Goal: Information Seeking & Learning: Compare options

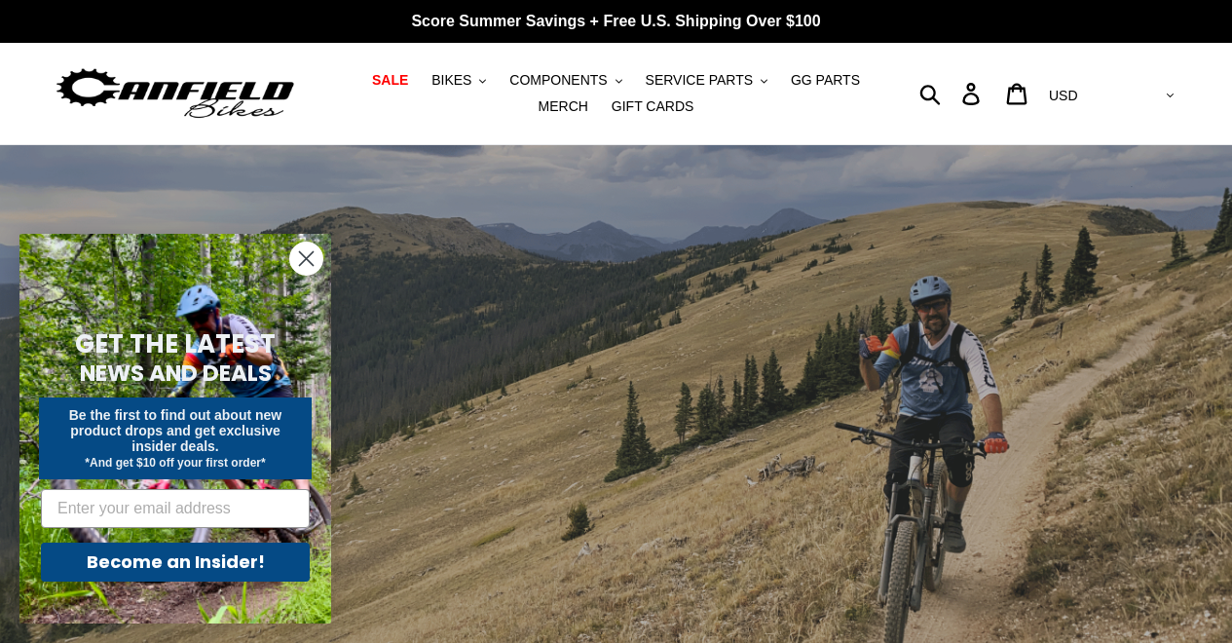
click at [305, 256] on icon "Close dialog" at bounding box center [307, 259] width 14 height 14
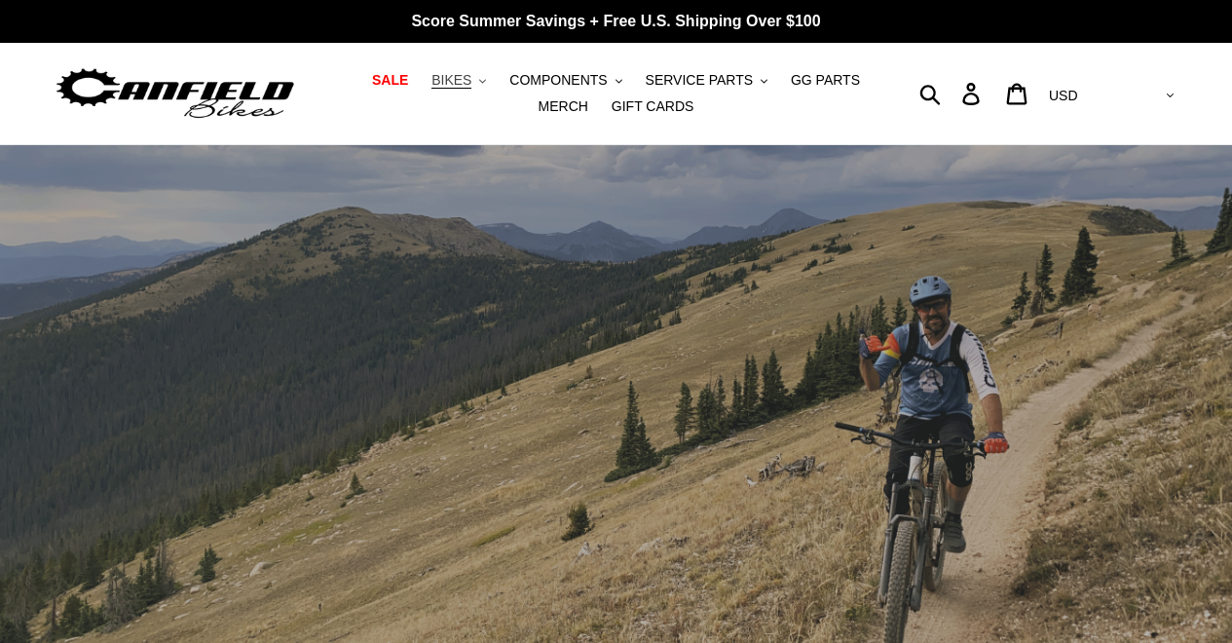
click at [470, 89] on span "BIKES" at bounding box center [451, 80] width 40 height 17
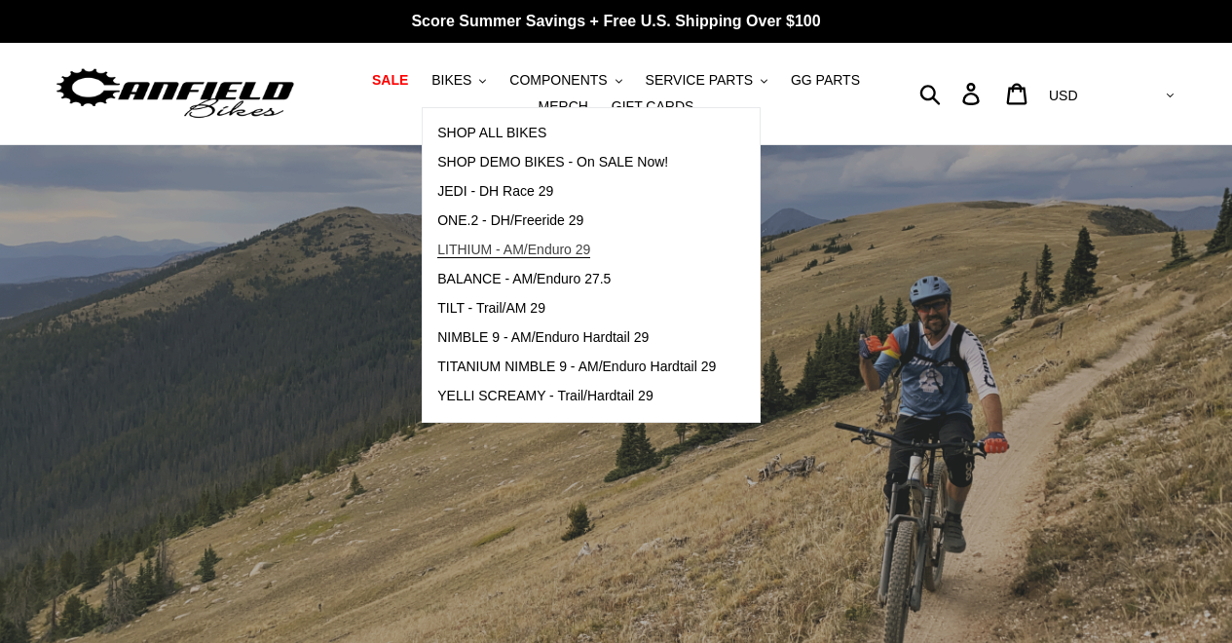
click at [569, 250] on span "LITHIUM - AM/Enduro 29" at bounding box center [513, 249] width 153 height 17
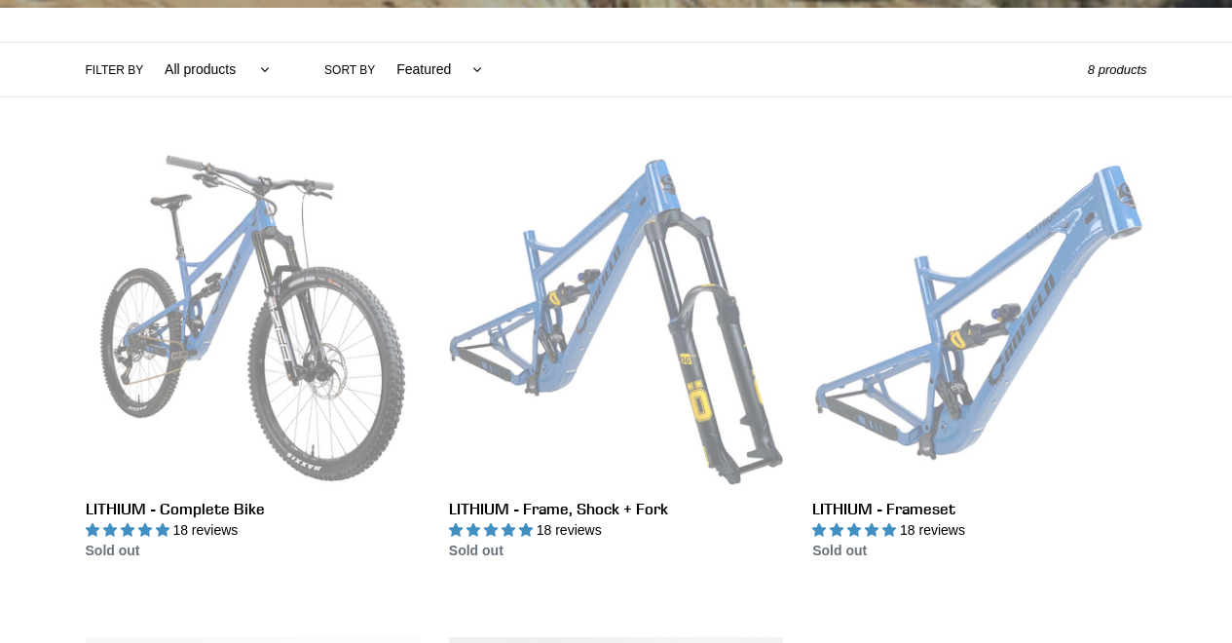
scroll to position [431, 0]
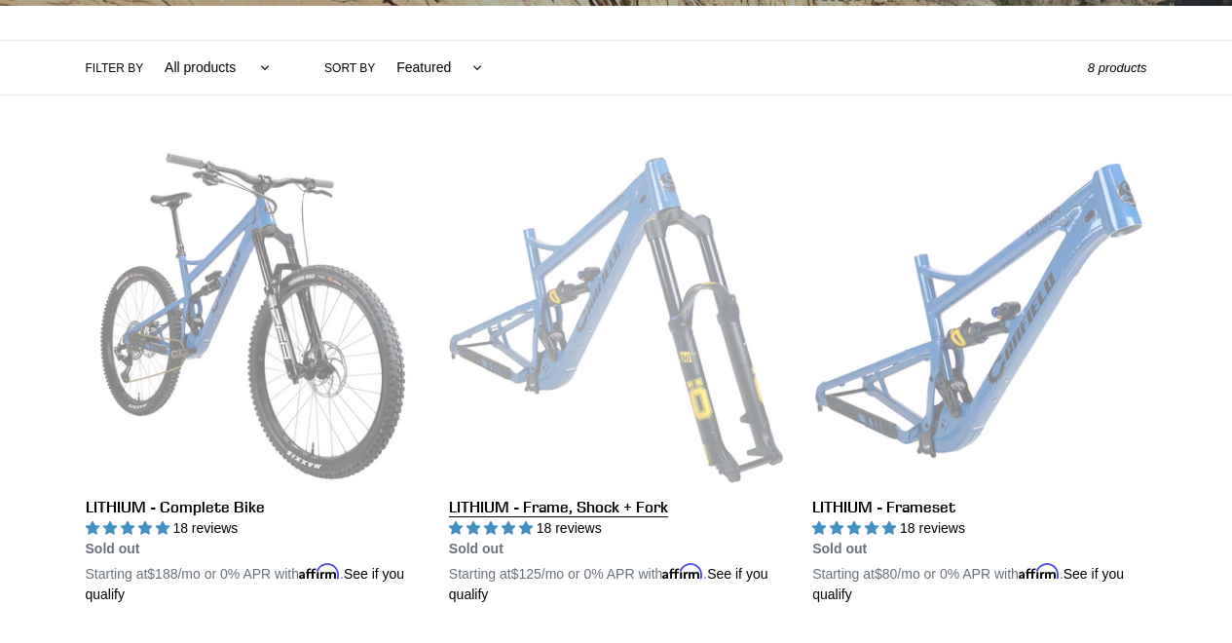
click at [647, 277] on link "LITHIUM - Frame, Shock + Fork" at bounding box center [616, 377] width 334 height 456
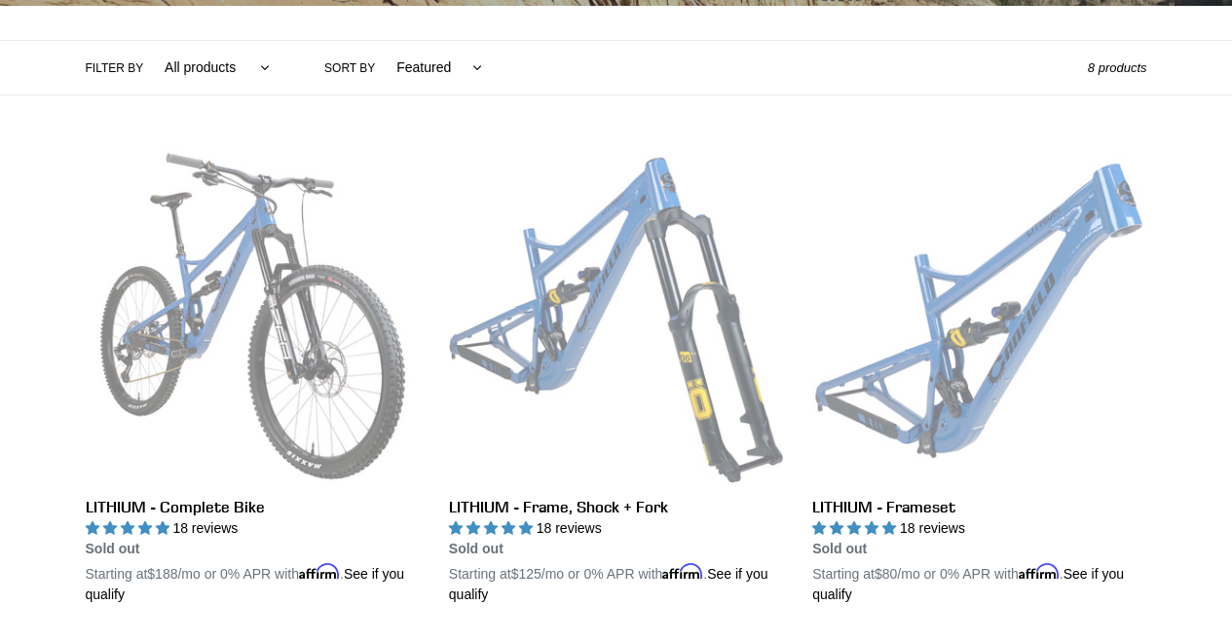
click at [197, 72] on select "All products 29er BFCM23 BFCM24 CBF DEMO BIKE Enduro Full Suspension Lithium" at bounding box center [212, 68] width 130 height 54
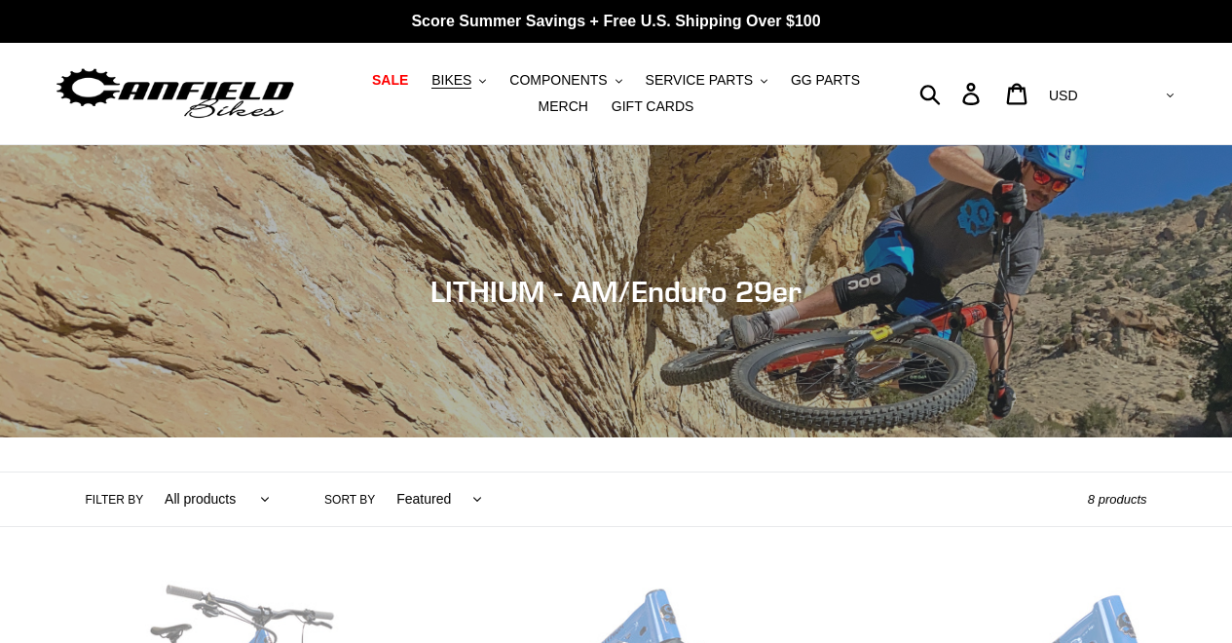
scroll to position [0, 0]
click at [470, 81] on span "BIKES" at bounding box center [451, 80] width 40 height 17
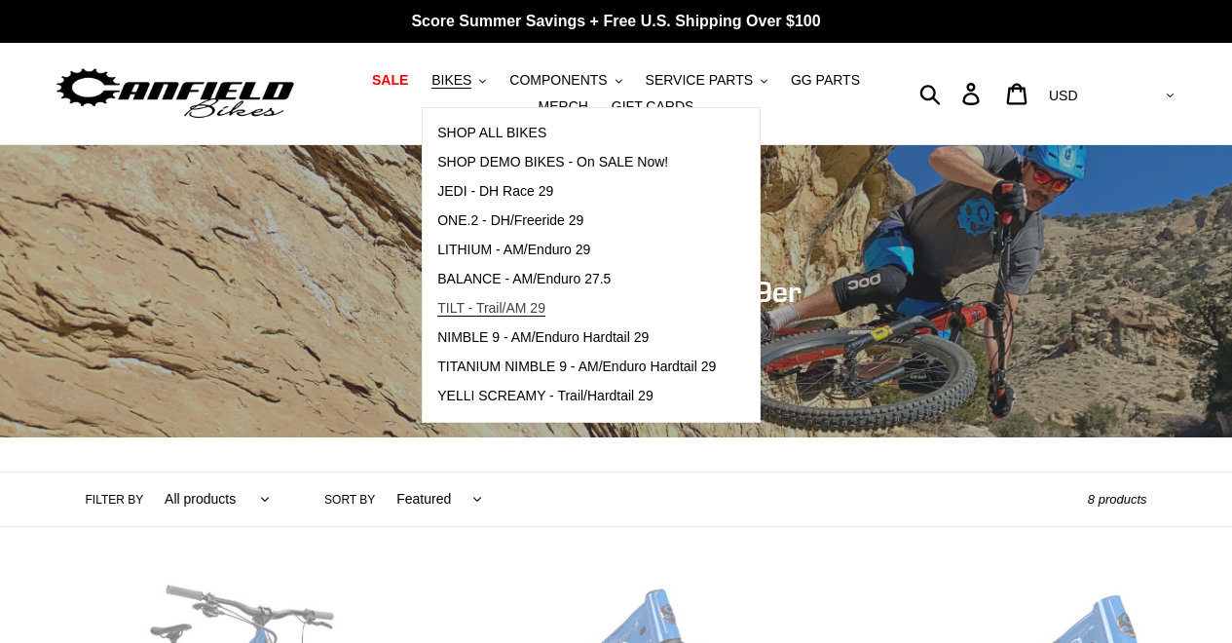
click at [500, 308] on span "TILT - Trail/AM 29" at bounding box center [491, 308] width 108 height 17
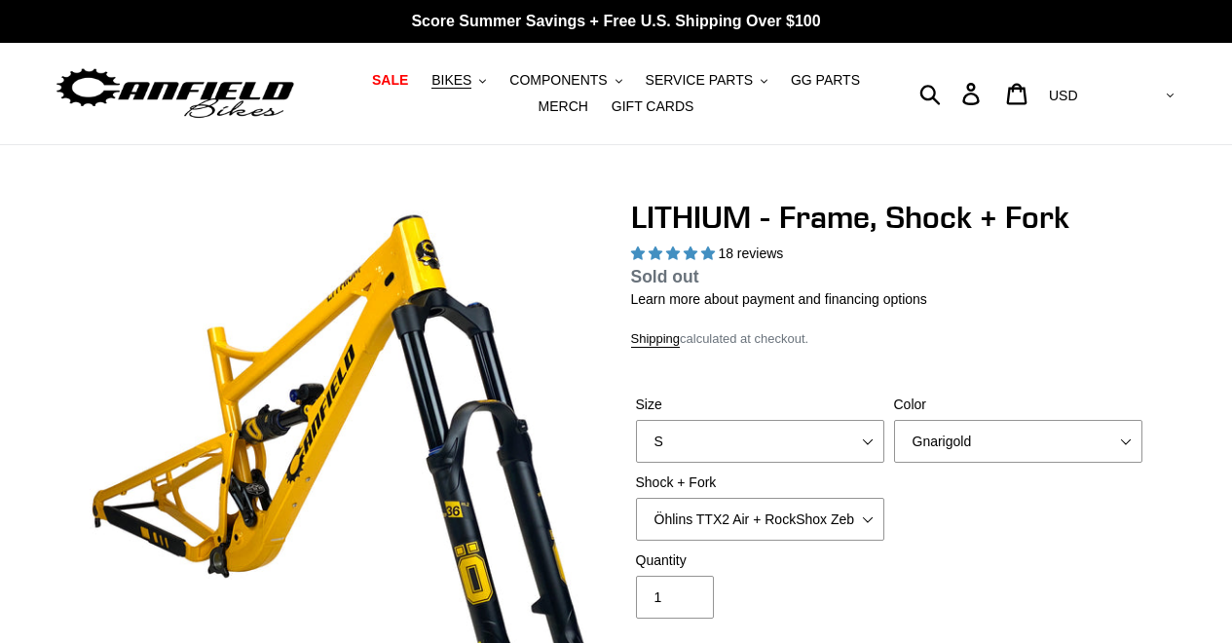
select select "highest-rating"
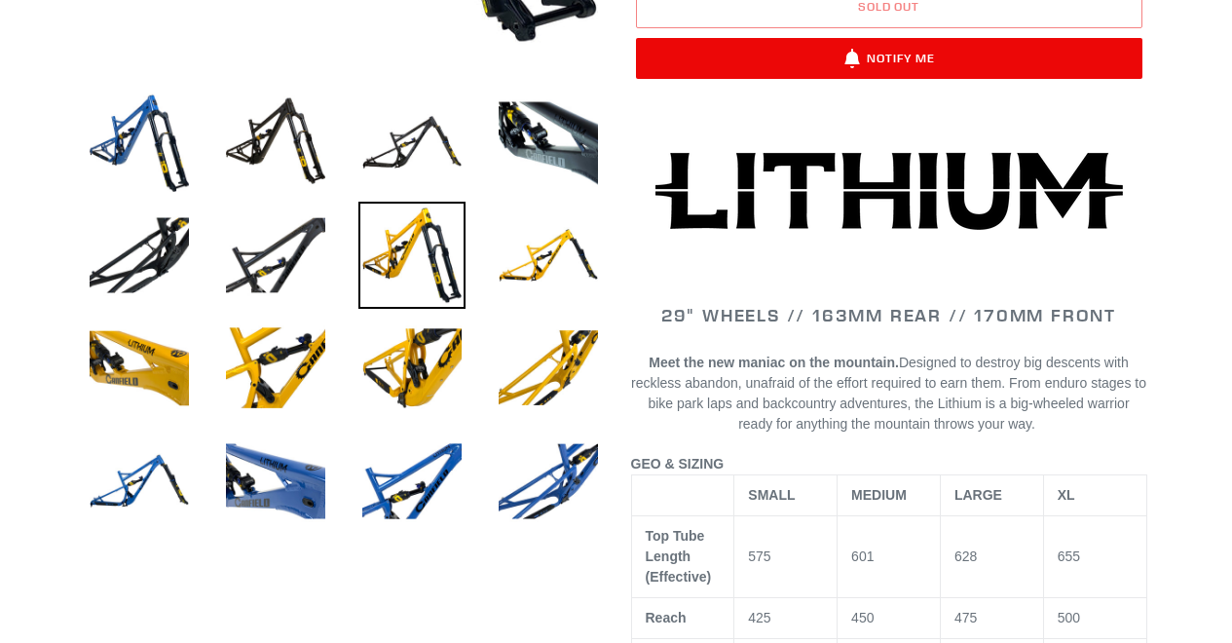
scroll to position [644, 0]
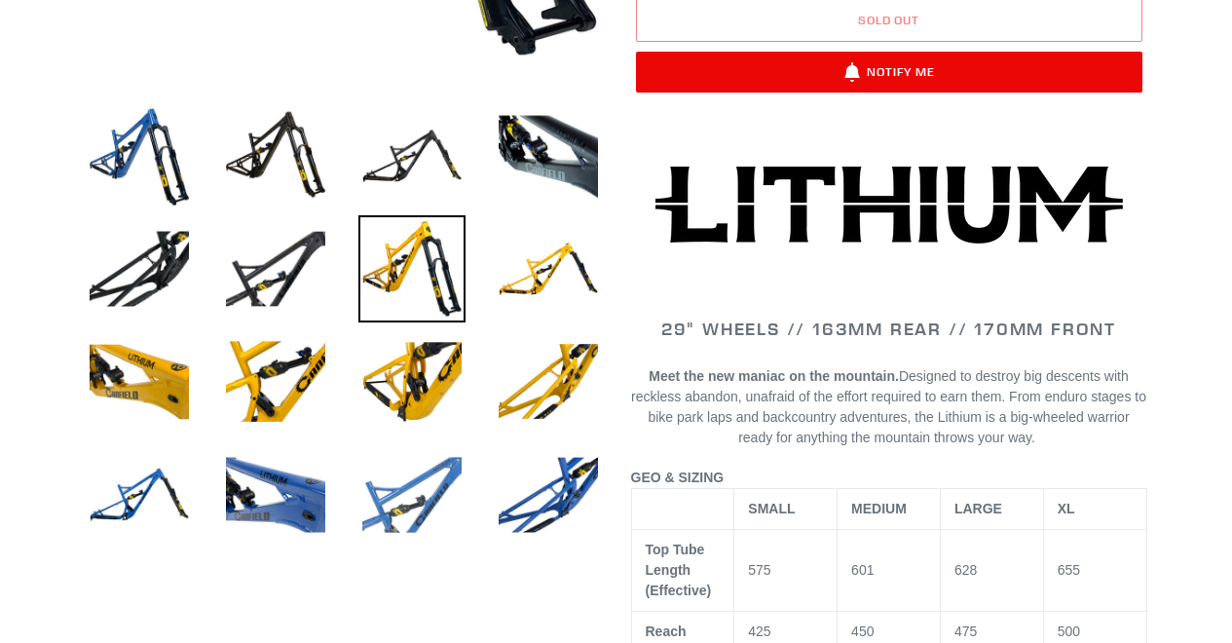
click at [398, 485] on img at bounding box center [411, 494] width 107 height 107
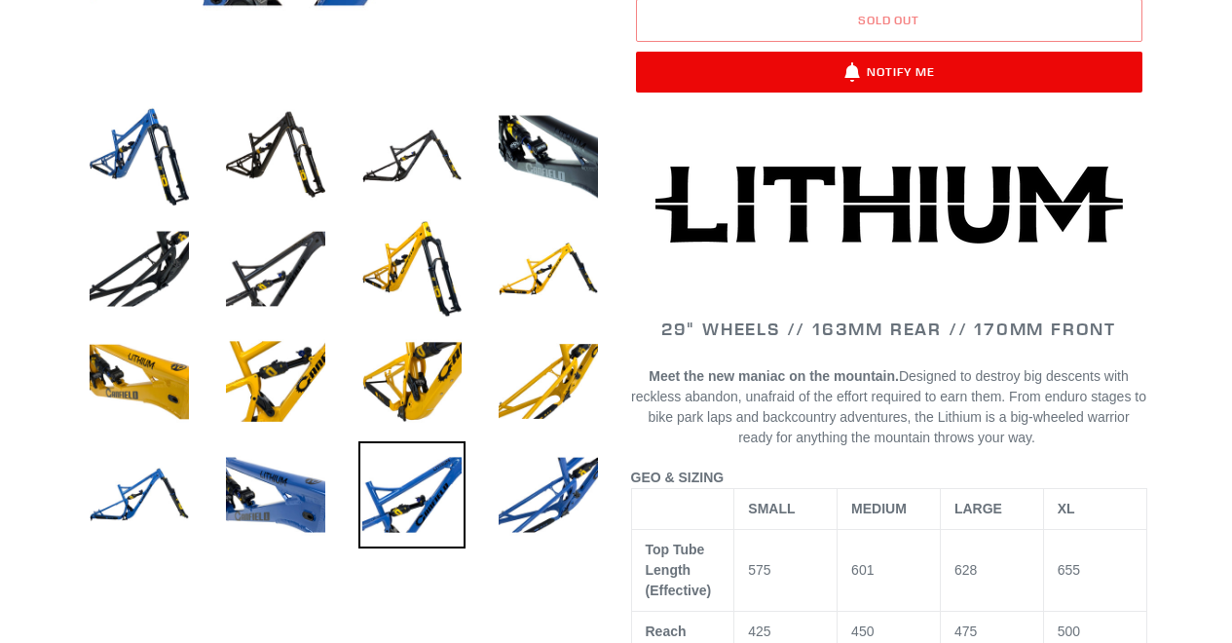
scroll to position [628, 0]
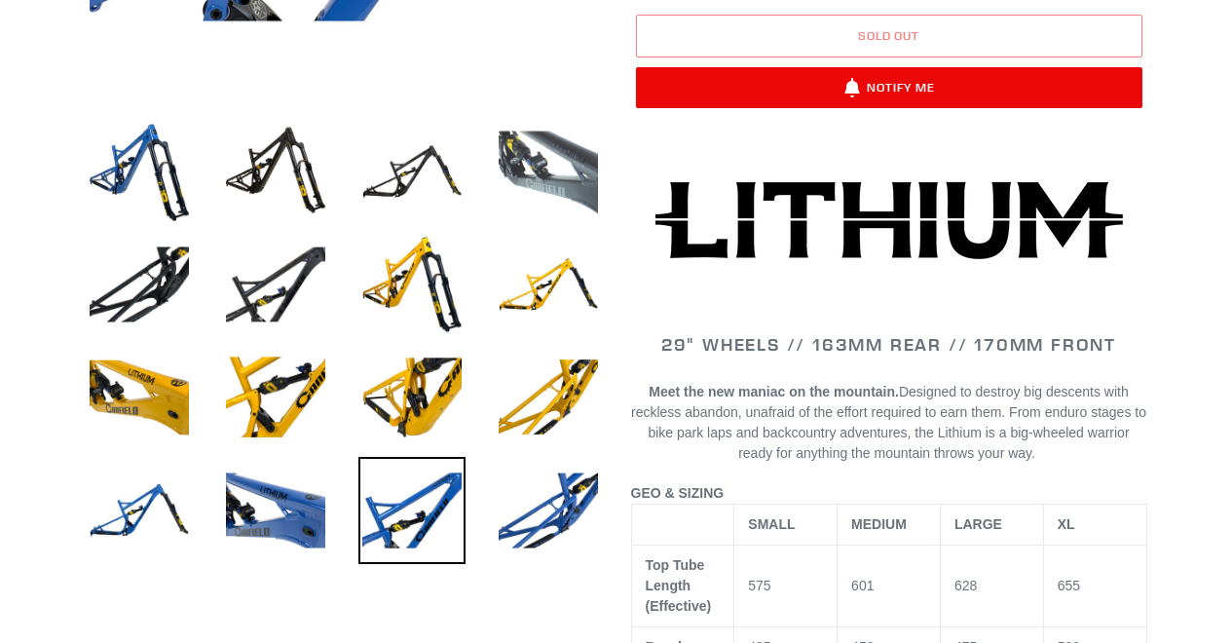
click at [539, 172] on img at bounding box center [548, 171] width 107 height 107
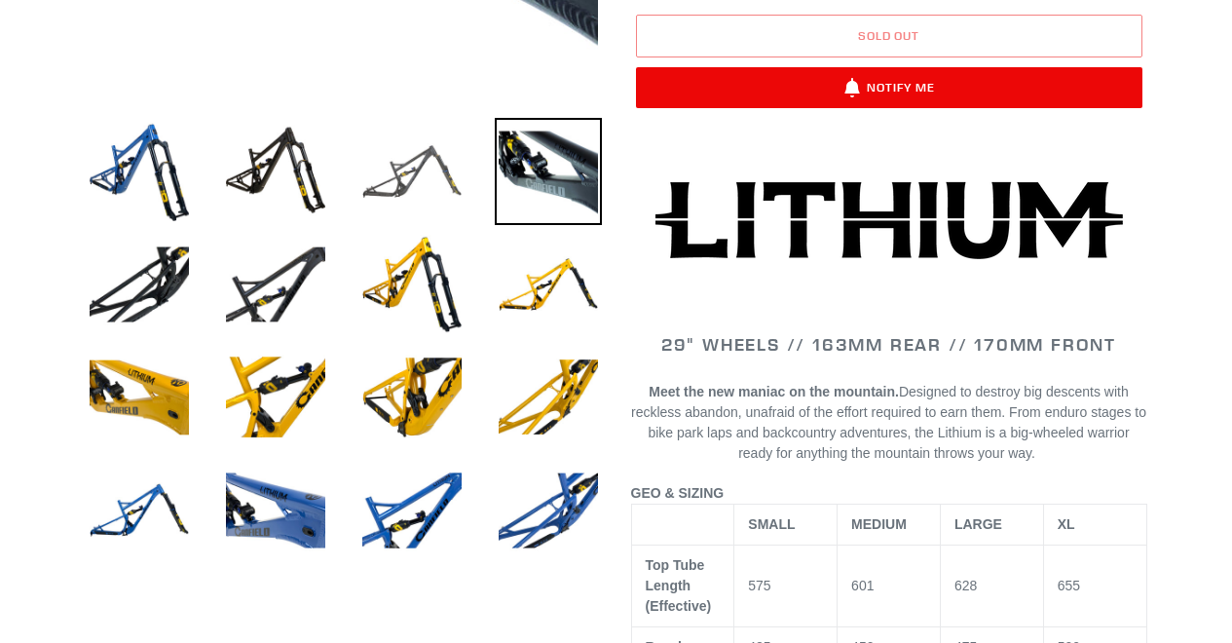
click at [415, 179] on img at bounding box center [411, 171] width 107 height 107
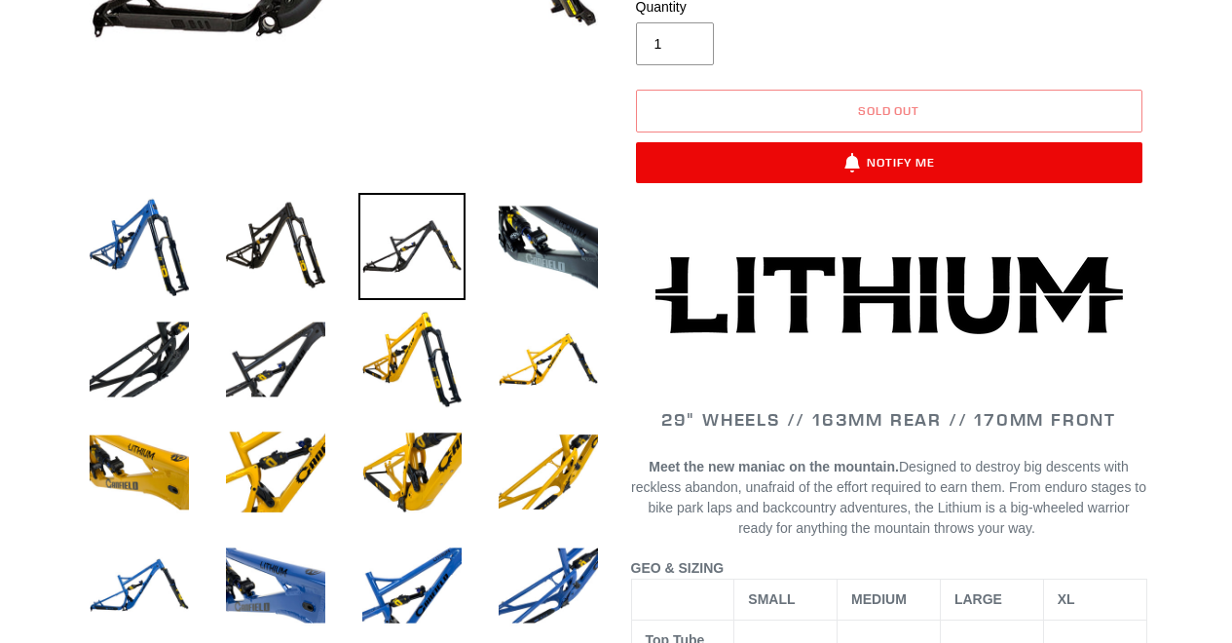
scroll to position [557, 0]
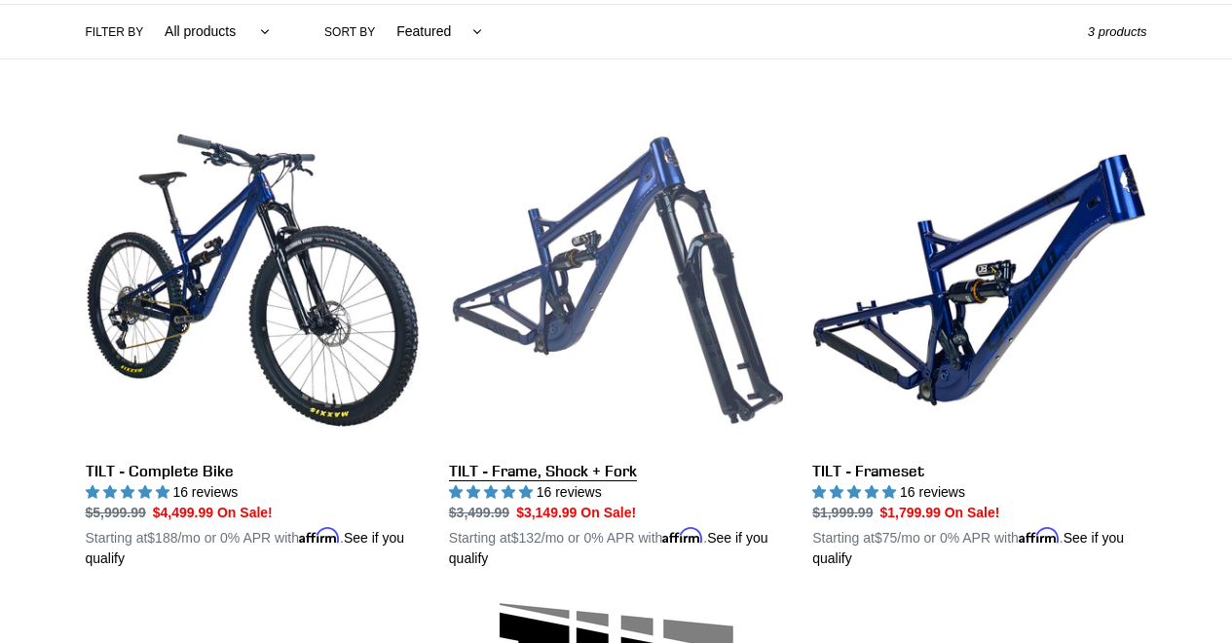
scroll to position [467, 0]
click at [597, 298] on link "TILT - Frame, Shock + Fork" at bounding box center [616, 341] width 334 height 456
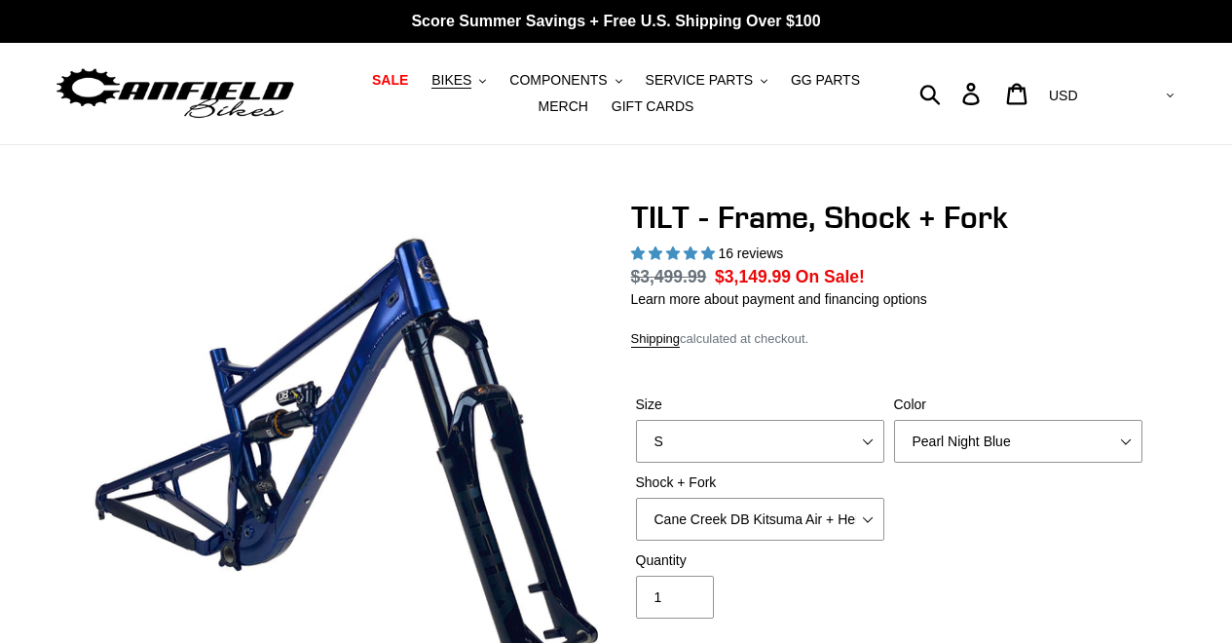
select select "highest-rating"
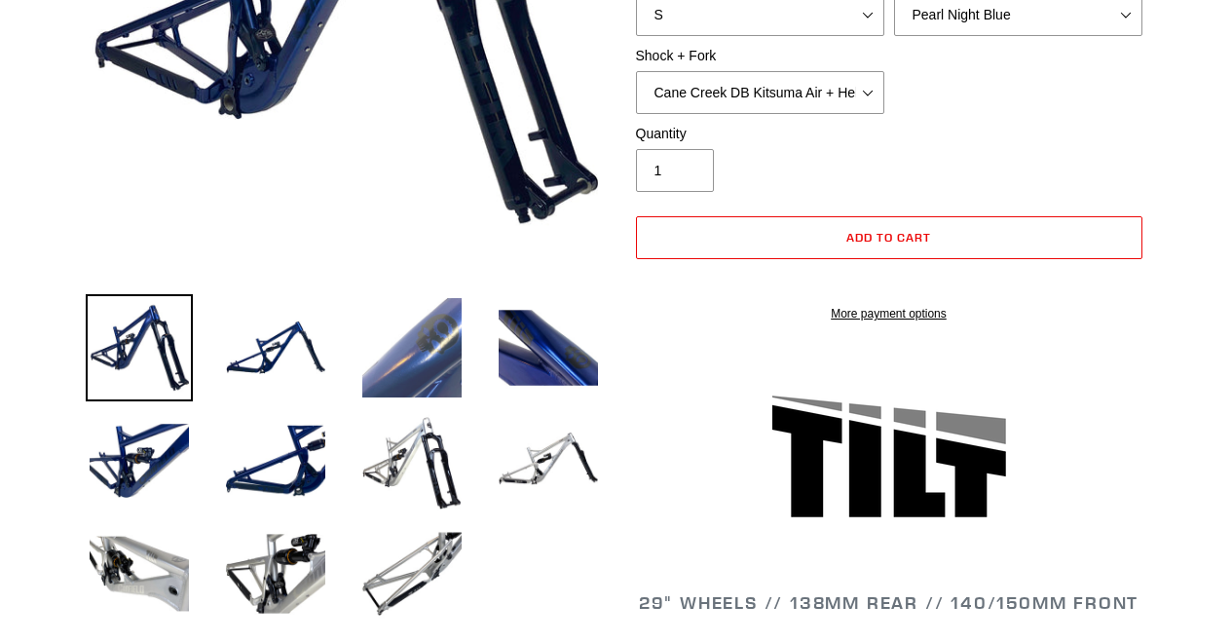
scroll to position [455, 0]
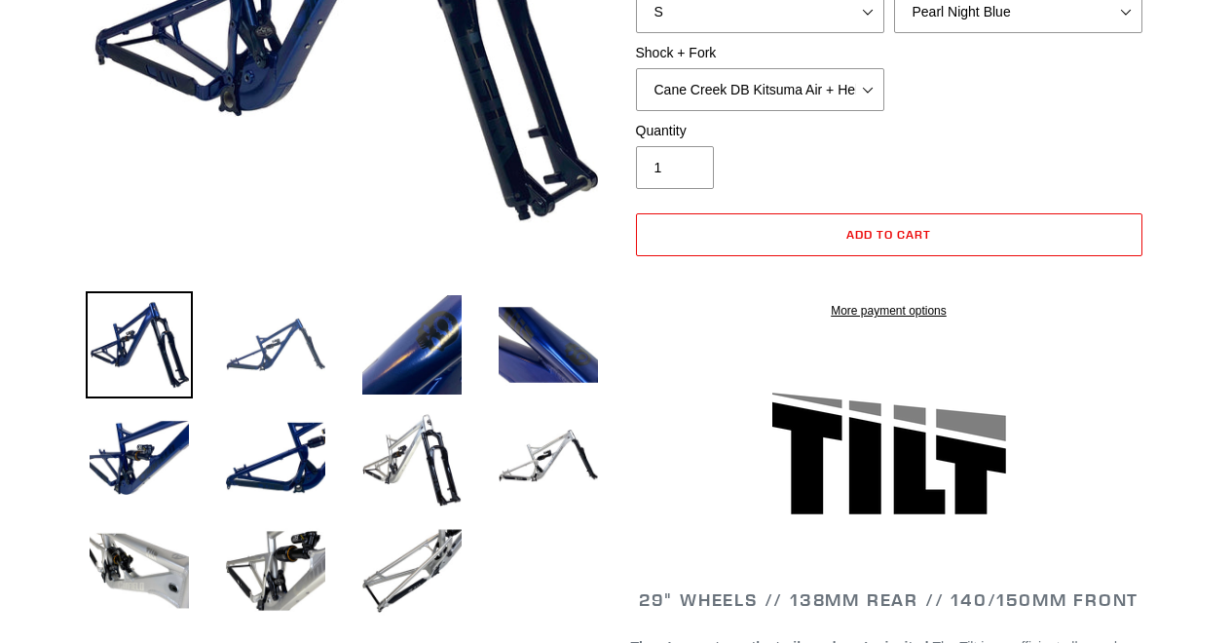
click at [275, 347] on img at bounding box center [275, 344] width 107 height 107
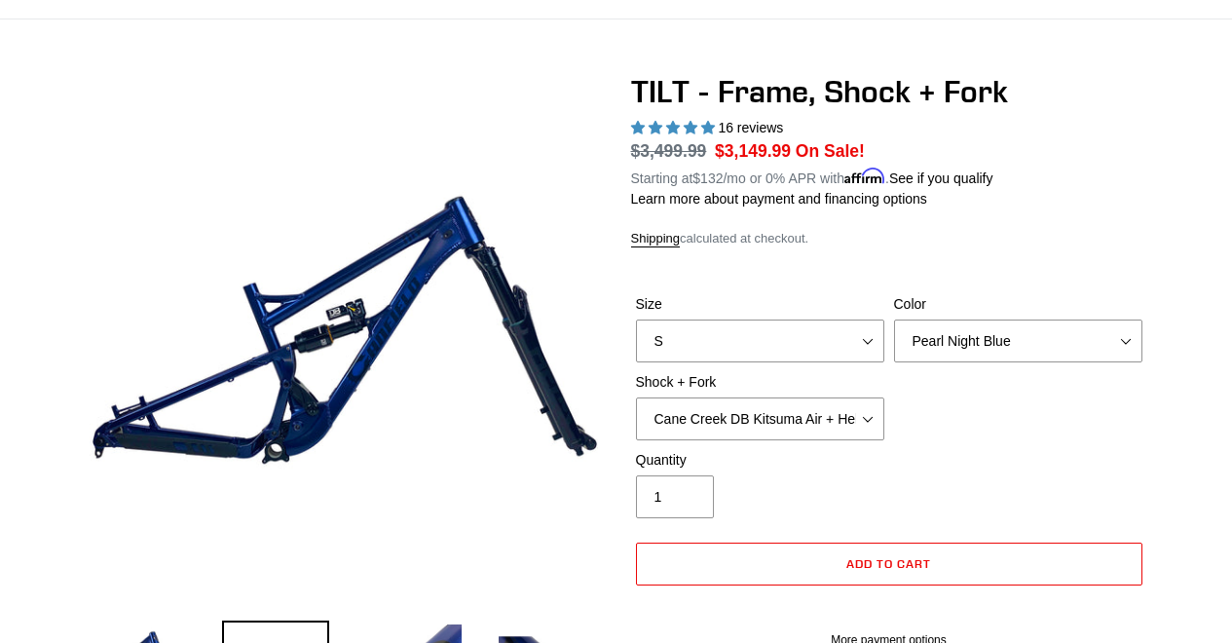
scroll to position [135, 0]
